Goal: Obtain resource: Download file/media

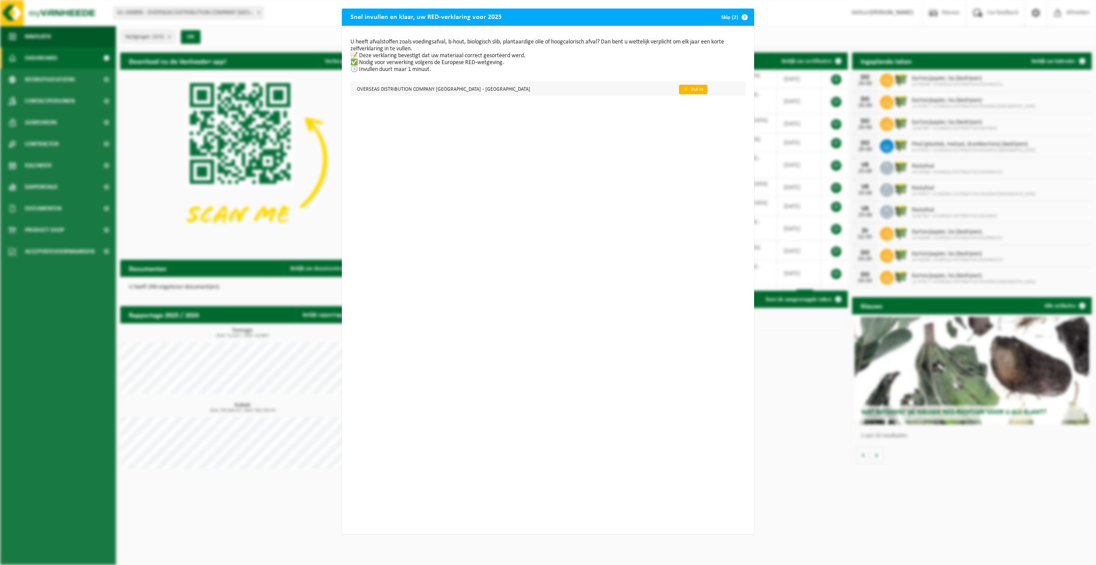
click at [679, 90] on link "👉 Vul in" at bounding box center [693, 89] width 28 height 9
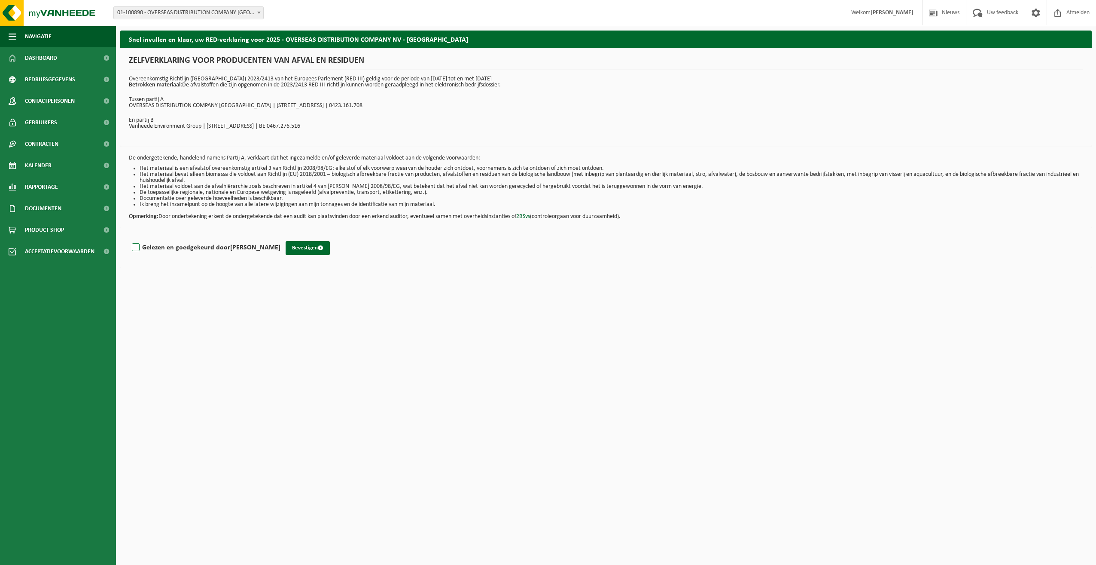
click at [138, 250] on label "Gelezen en goedgekeurd door Stefan Vanspauwen" at bounding box center [205, 247] width 150 height 13
click at [281, 237] on input "Gelezen en goedgekeurd door Stefan Vanspauwen" at bounding box center [281, 236] width 0 height 0
checkbox input "true"
click at [308, 246] on button "Bevestigen" at bounding box center [308, 248] width 44 height 14
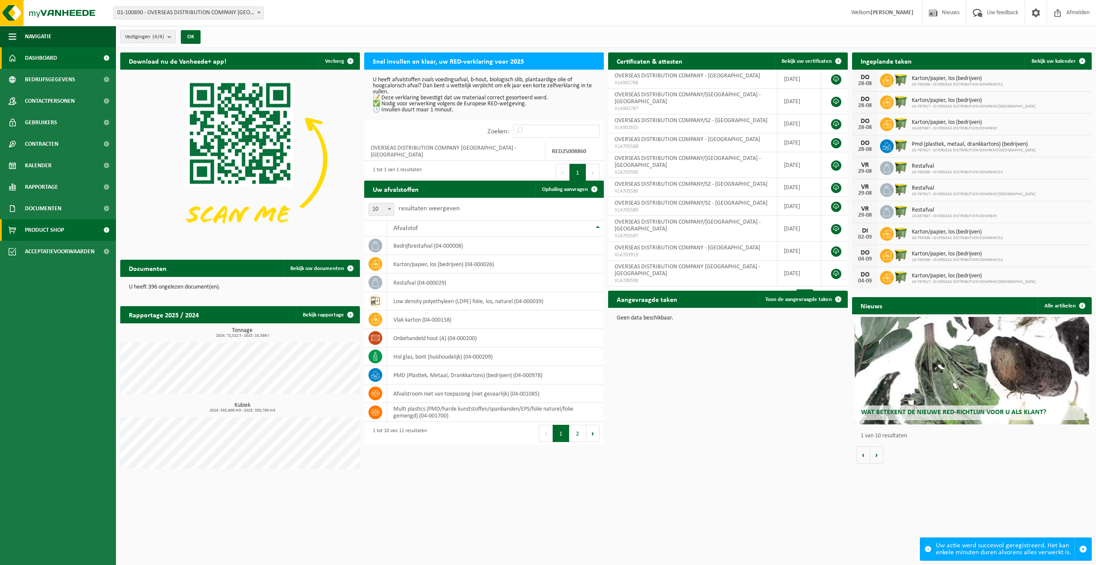
click at [31, 229] on span "Product Shop" at bounding box center [44, 229] width 39 height 21
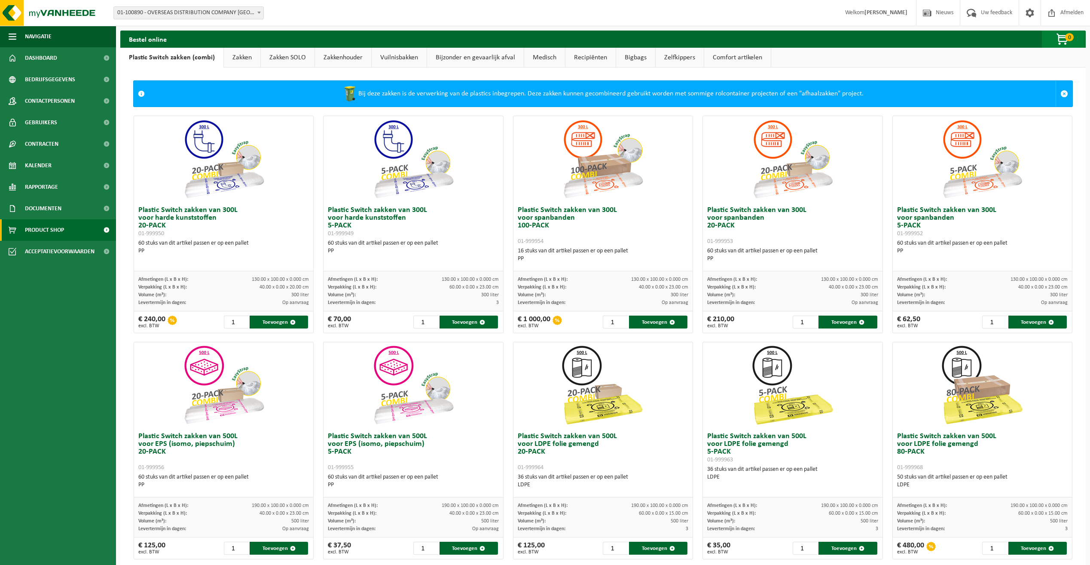
click at [1066, 37] on span "0" at bounding box center [1069, 37] width 9 height 8
click at [956, 67] on h2 "Uw winkelmandje is momenteel leeg." at bounding box center [986, 61] width 134 height 19
click at [52, 188] on span "Rapportage" at bounding box center [41, 186] width 33 height 21
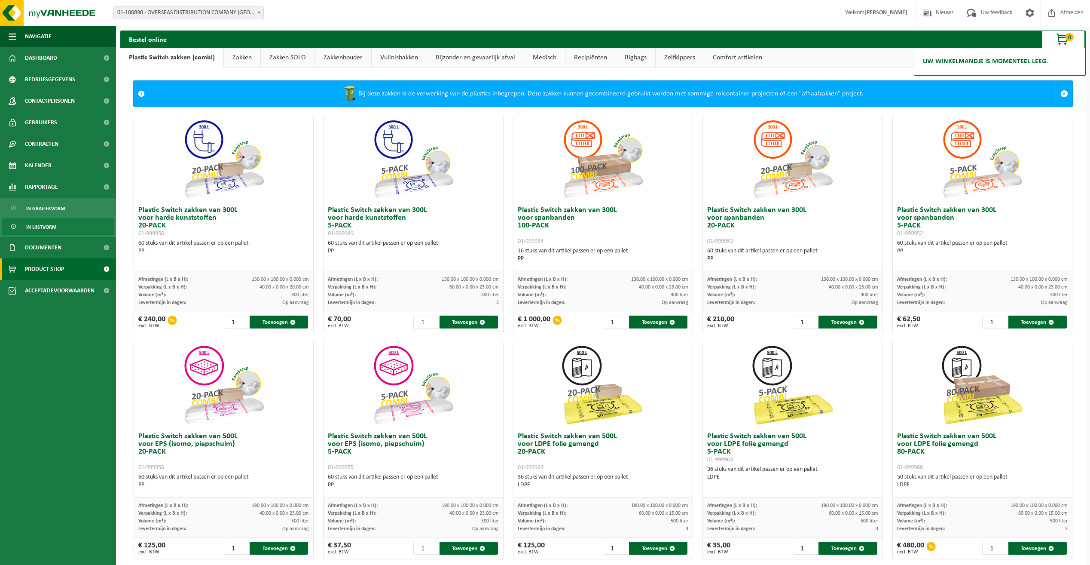
click at [48, 229] on span "In lijstvorm" at bounding box center [41, 227] width 30 height 16
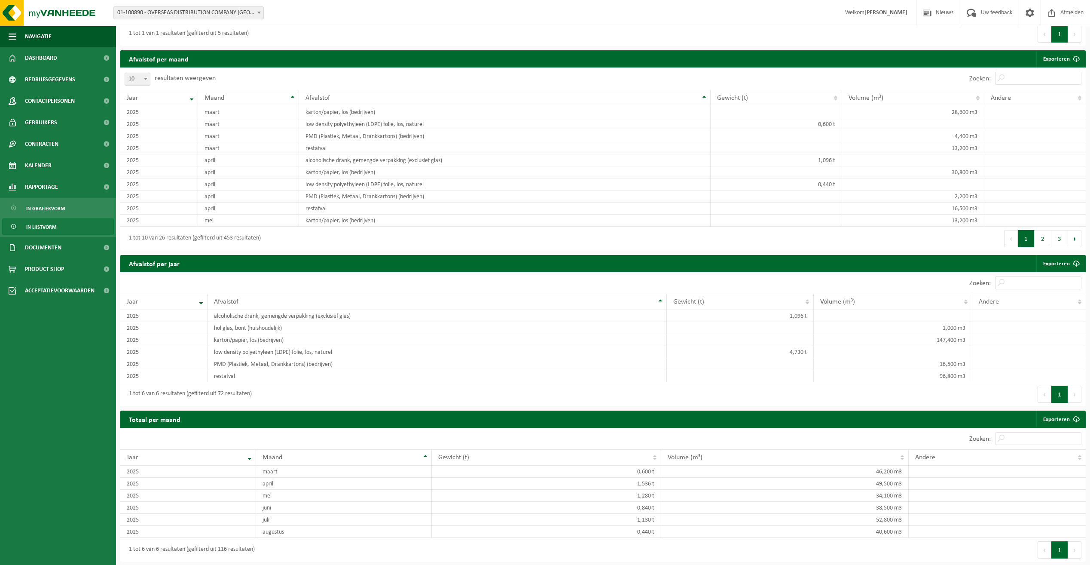
scroll to position [238, 0]
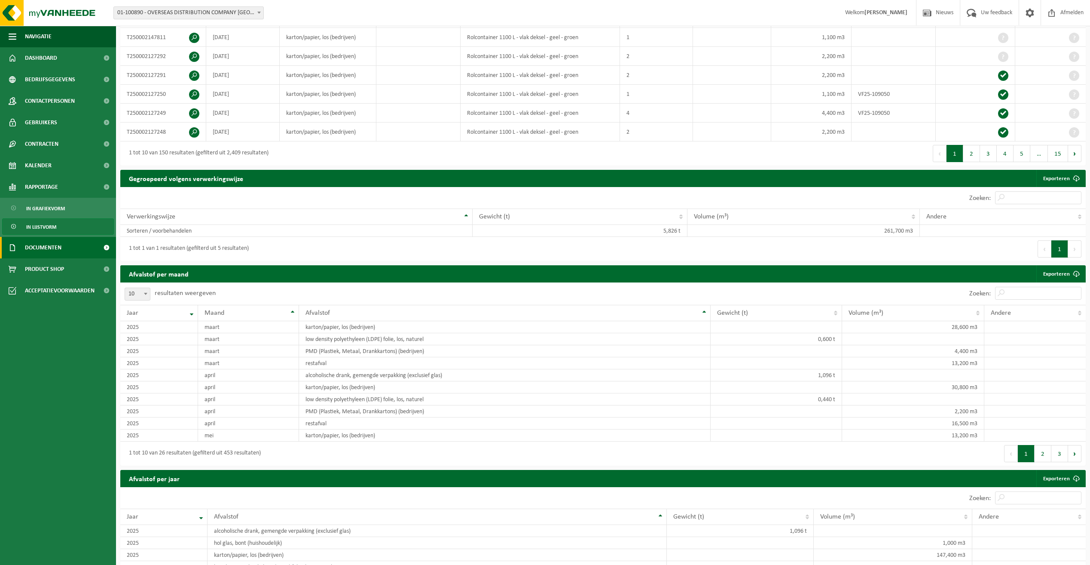
click at [60, 250] on span "Documenten" at bounding box center [43, 247] width 37 height 21
click at [39, 265] on span "Facturen" at bounding box center [37, 269] width 23 height 16
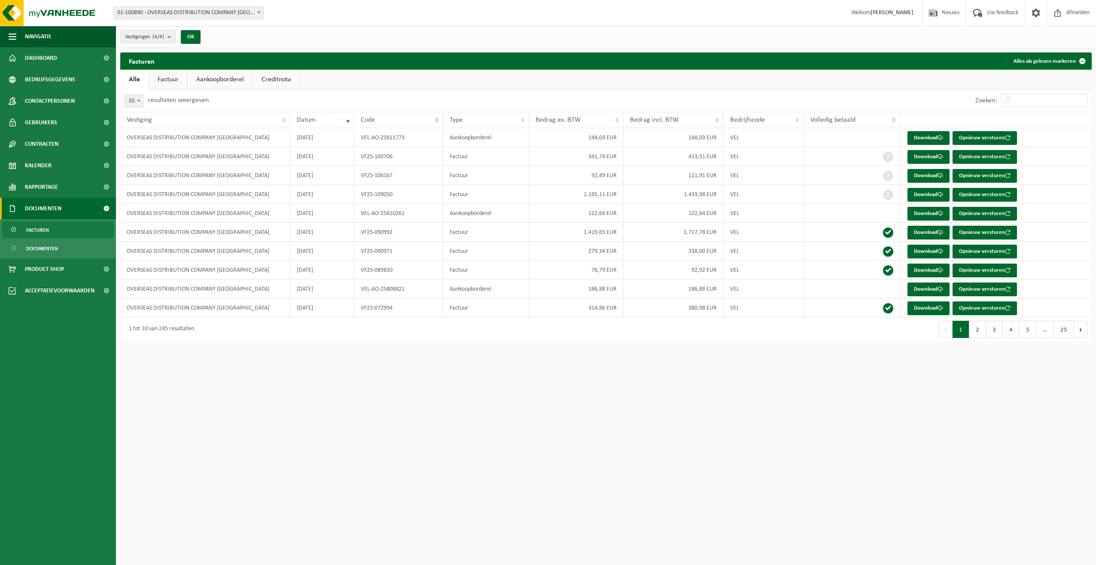
click at [232, 79] on link "Aankoopborderel" at bounding box center [220, 80] width 65 height 20
click at [930, 135] on link "Download" at bounding box center [929, 138] width 42 height 14
click at [1003, 388] on html "Vestiging: 01-100890 - OVERSEAS DISTRIBUTION COMPANY [GEOGRAPHIC_DATA] - [GEOGR…" at bounding box center [548, 282] width 1096 height 565
